Goal: Download file/media

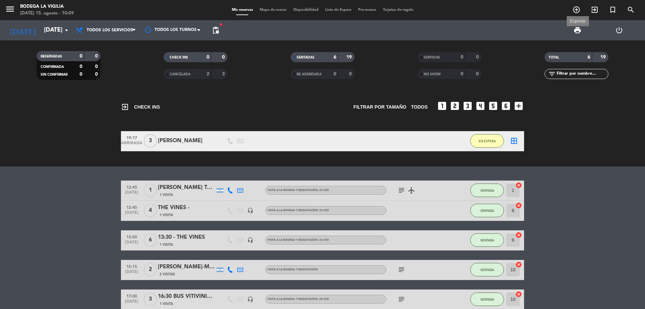
click at [580, 34] on span "print" at bounding box center [578, 30] width 8 height 8
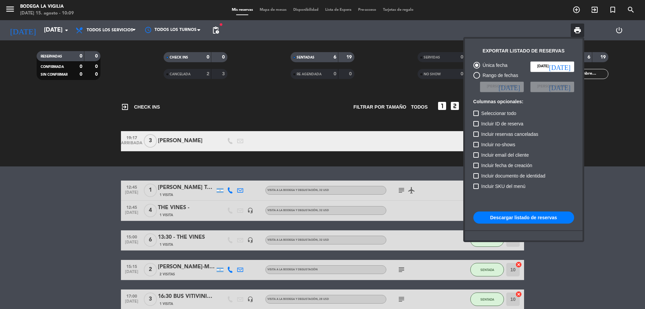
click at [501, 155] on span "Incluir email del cliente" at bounding box center [506, 155] width 48 height 8
click at [476, 158] on input "Incluir email del cliente" at bounding box center [476, 158] width 0 height 0
checkbox input "true"
click at [511, 89] on span "[PERSON_NAME]" at bounding box center [502, 87] width 30 height 6
click at [488, 77] on div "Rango de fechas" at bounding box center [499, 76] width 38 height 8
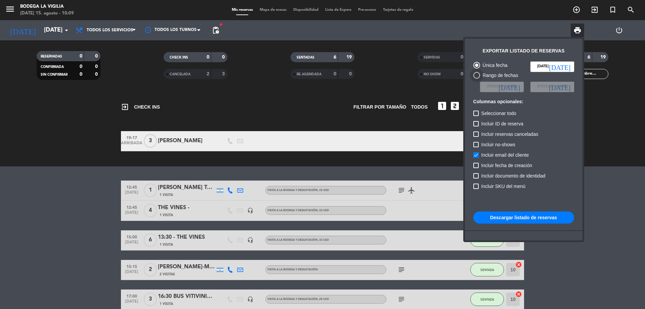
click at [477, 79] on input "Rango de fechas" at bounding box center [477, 79] width 0 height 0
radio input "true"
radio input "false"
click at [497, 90] on input at bounding box center [502, 87] width 44 height 10
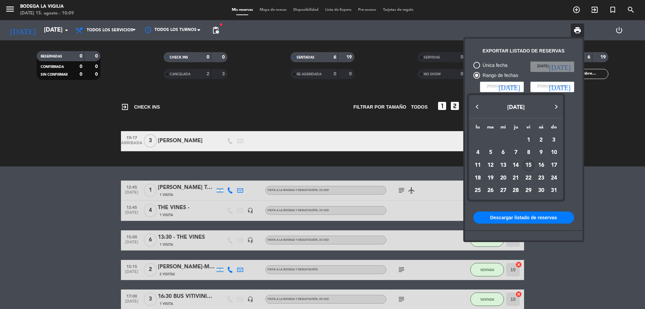
click at [477, 103] on button "Previous month" at bounding box center [477, 106] width 13 height 13
click at [490, 177] on div "15" at bounding box center [490, 177] width 11 height 11
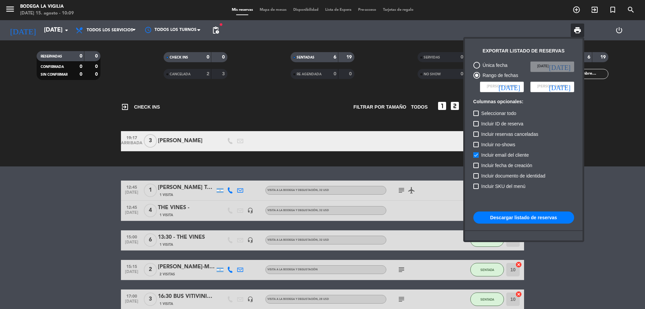
type input "[DATE]"
click at [541, 84] on span "[PERSON_NAME]" at bounding box center [553, 87] width 30 height 6
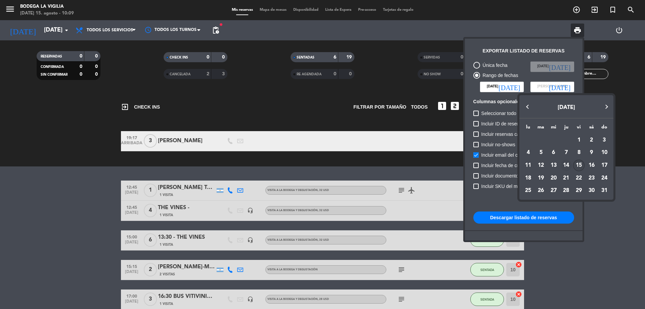
click at [564, 165] on div "14" at bounding box center [566, 165] width 11 height 11
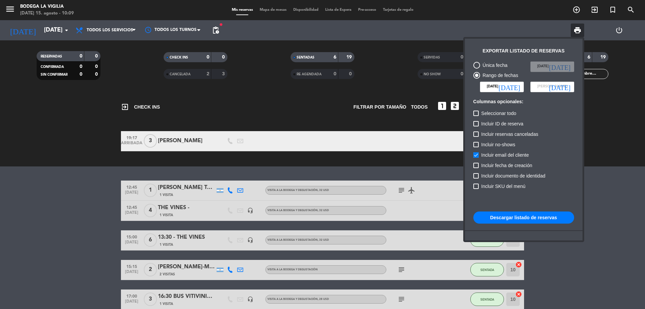
type input "jue. 14 ago."
click at [549, 216] on button "Descargar listado de reservas" at bounding box center [524, 217] width 101 height 12
click at [509, 84] on input "[DATE]" at bounding box center [502, 87] width 44 height 10
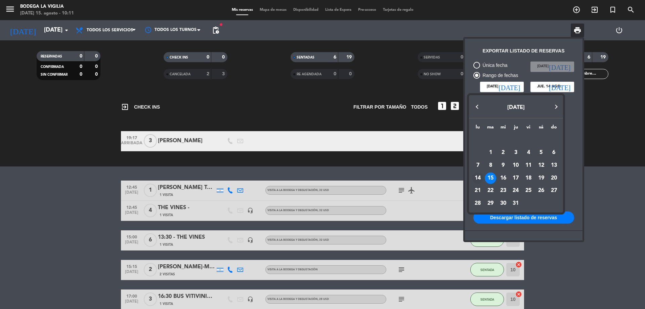
click at [474, 181] on div "14" at bounding box center [477, 177] width 11 height 11
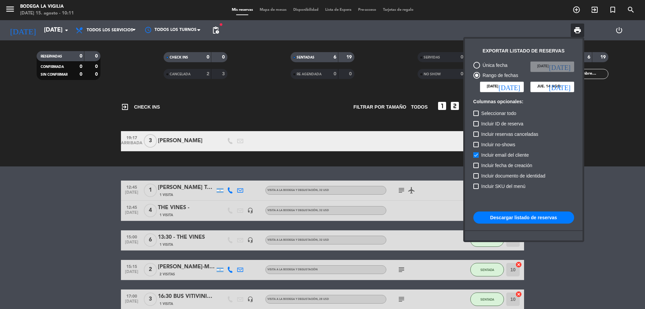
type input "[DATE]"
click at [526, 216] on button "Descargar listado de reservas" at bounding box center [524, 217] width 101 height 12
